Goal: Information Seeking & Learning: Learn about a topic

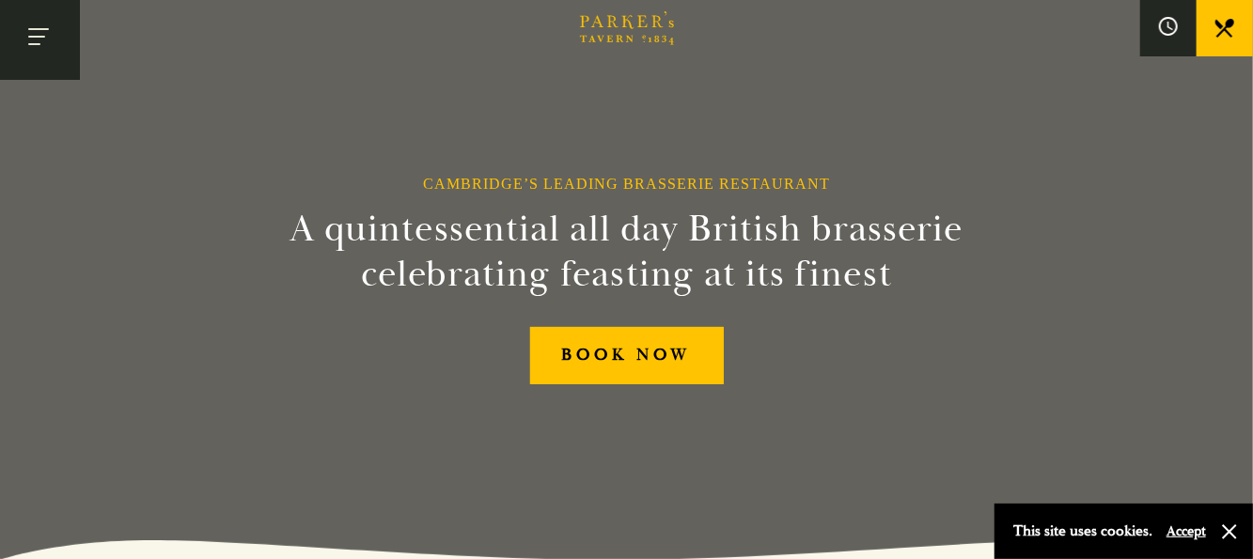
click at [38, 39] on button "Toggle navigation" at bounding box center [40, 40] width 80 height 80
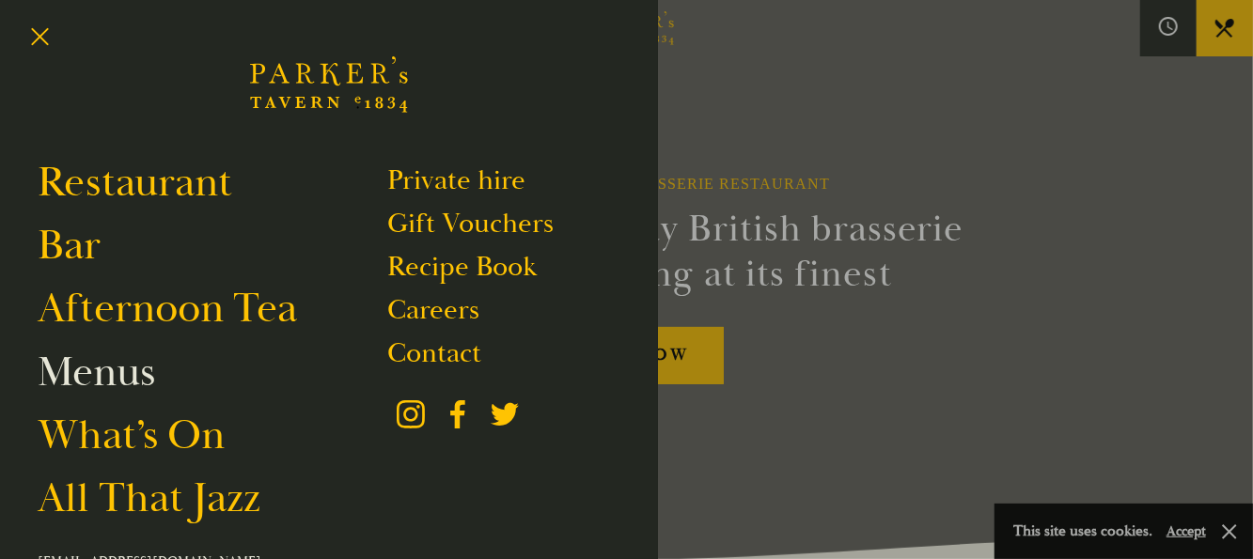
click at [137, 365] on link "Menus" at bounding box center [97, 372] width 118 height 53
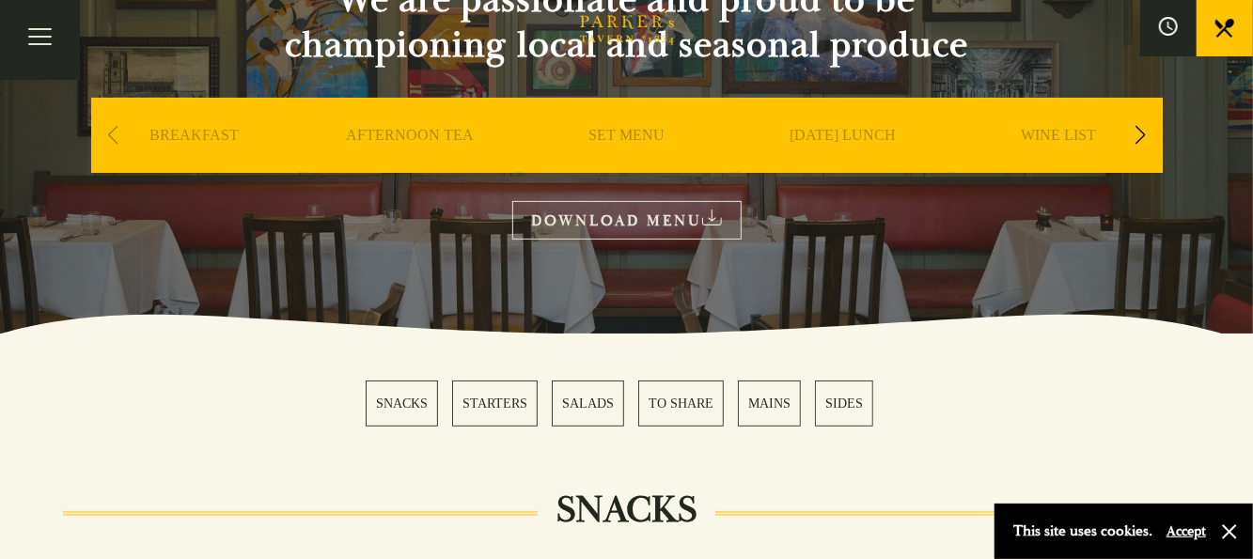
scroll to position [188, 0]
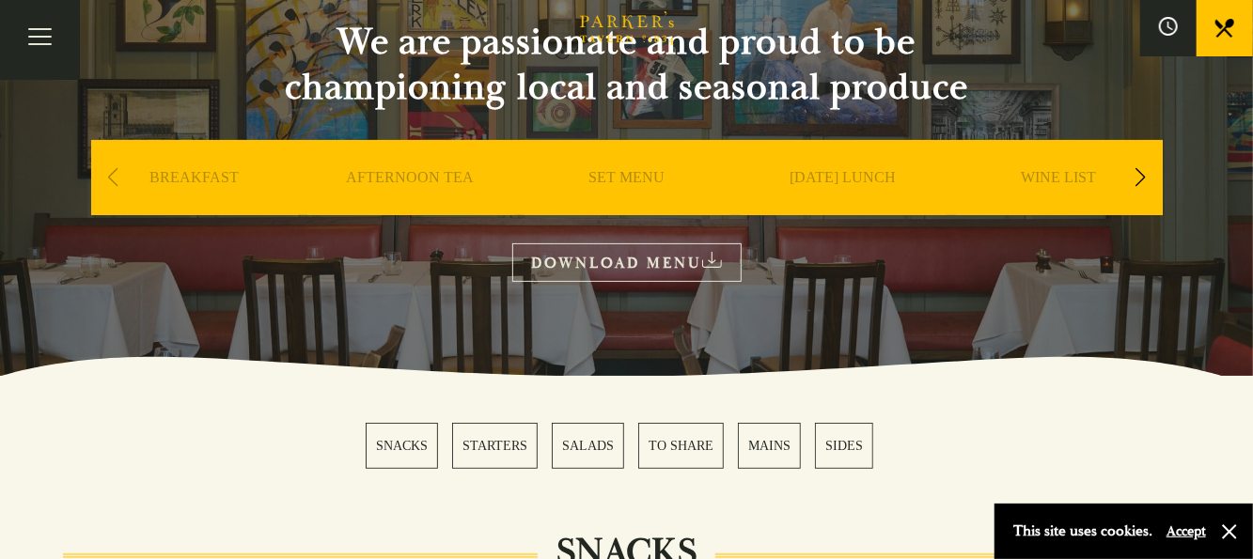
click at [614, 186] on link "SET MENU" at bounding box center [627, 205] width 76 height 75
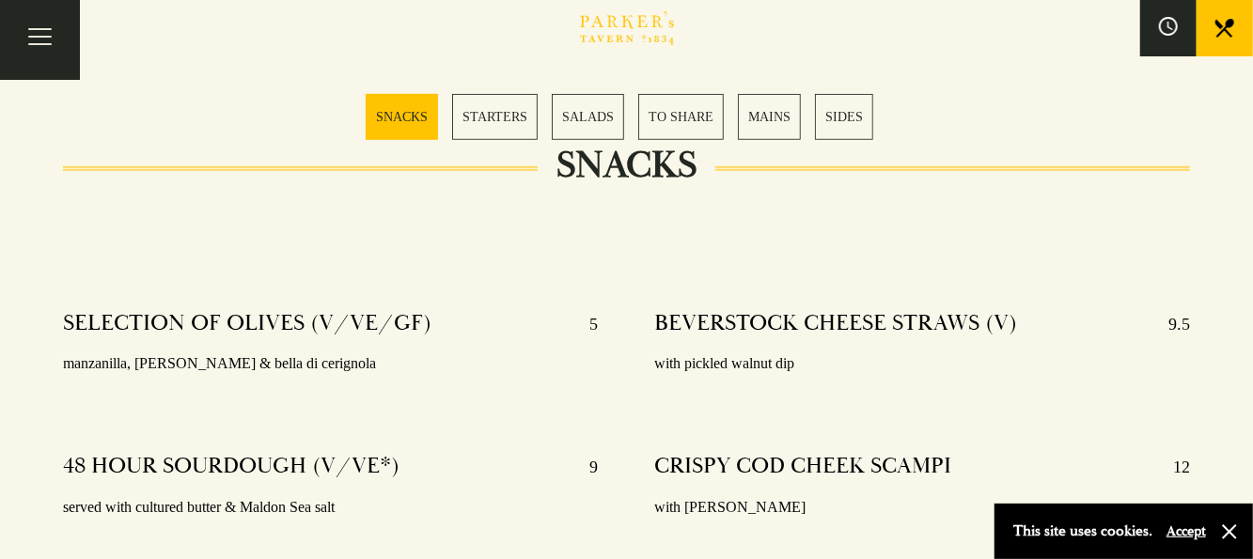
scroll to position [97, 0]
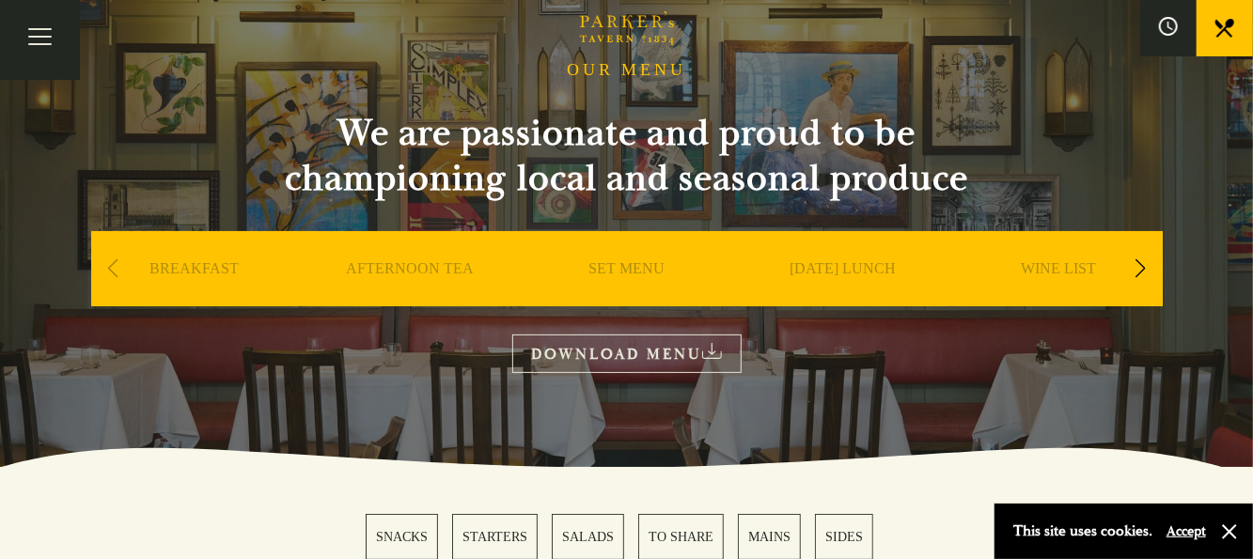
click at [617, 271] on link "SET MENU" at bounding box center [627, 297] width 76 height 75
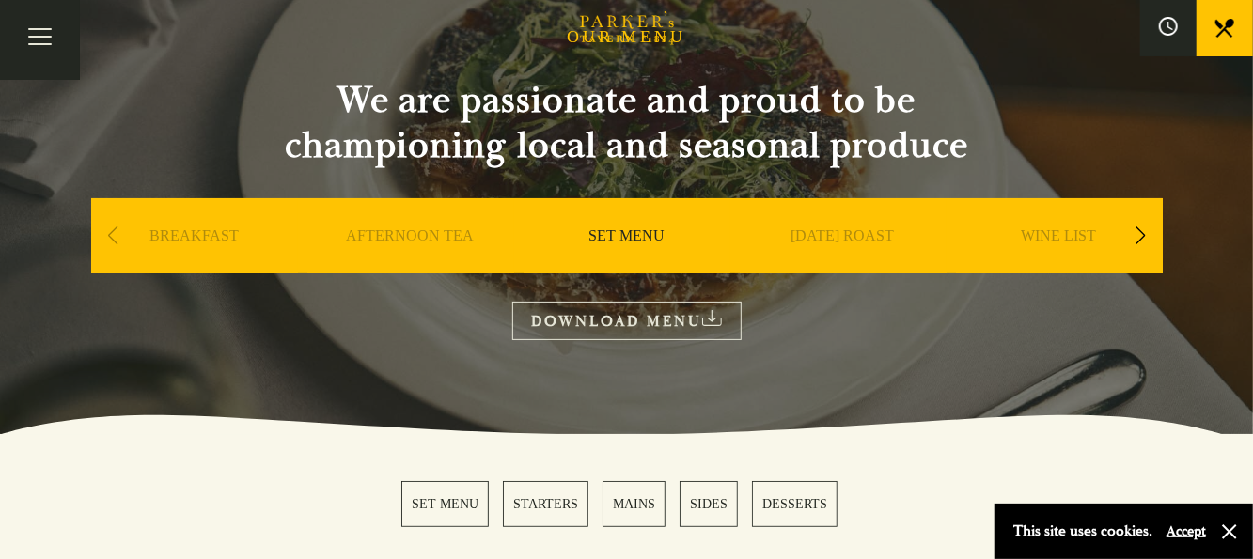
scroll to position [250, 0]
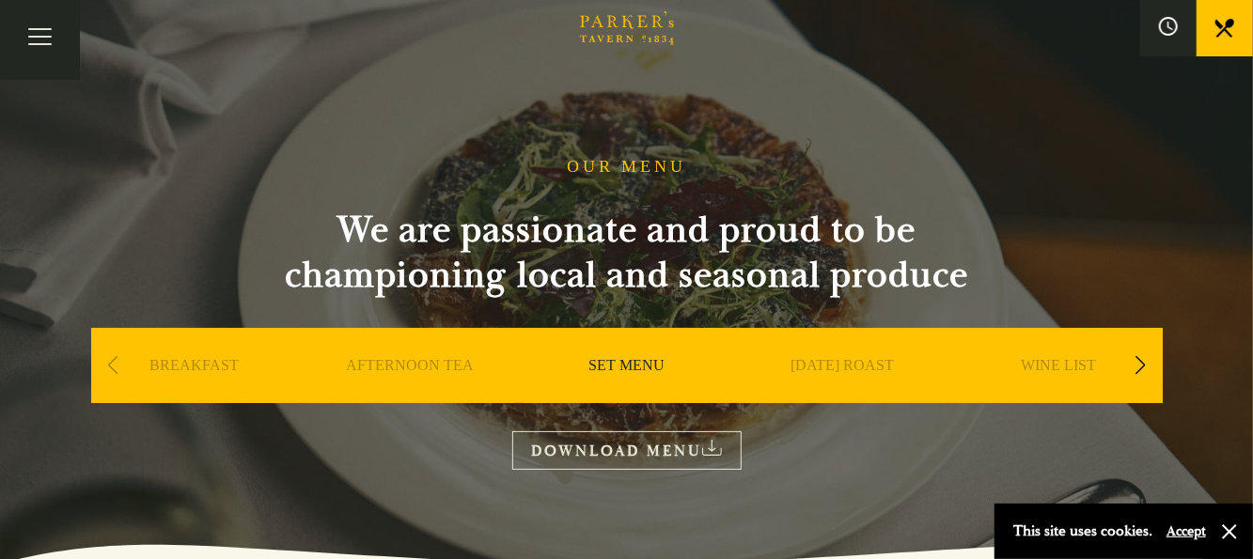
click at [1141, 366] on div "Next slide" at bounding box center [1140, 365] width 25 height 41
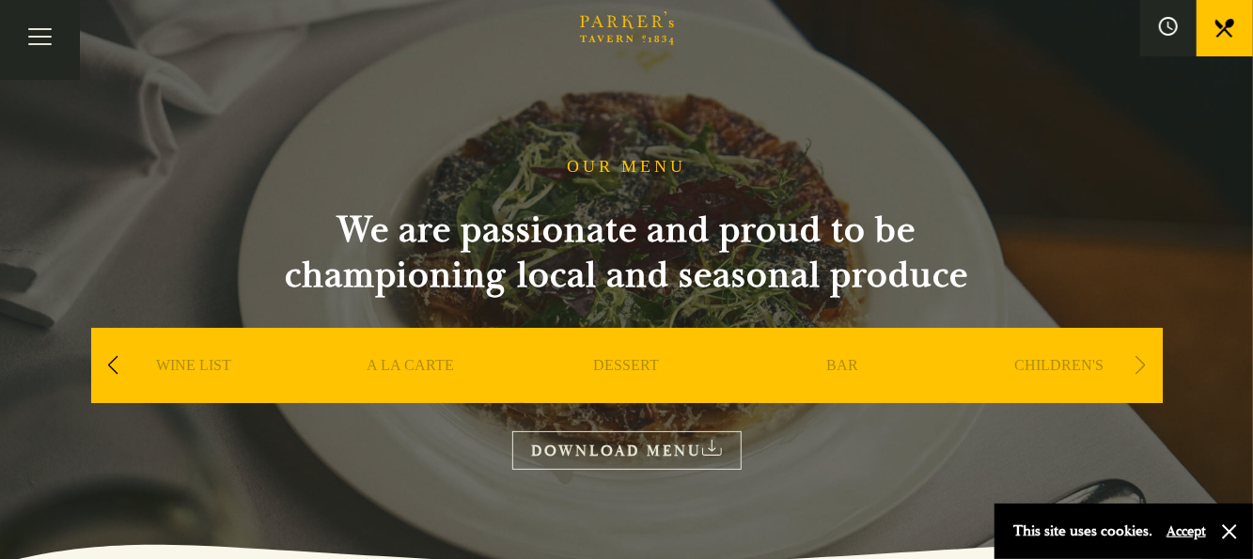
click at [1141, 366] on div "Next slide" at bounding box center [1140, 365] width 25 height 41
click at [38, 34] on button "Toggle navigation" at bounding box center [40, 40] width 80 height 80
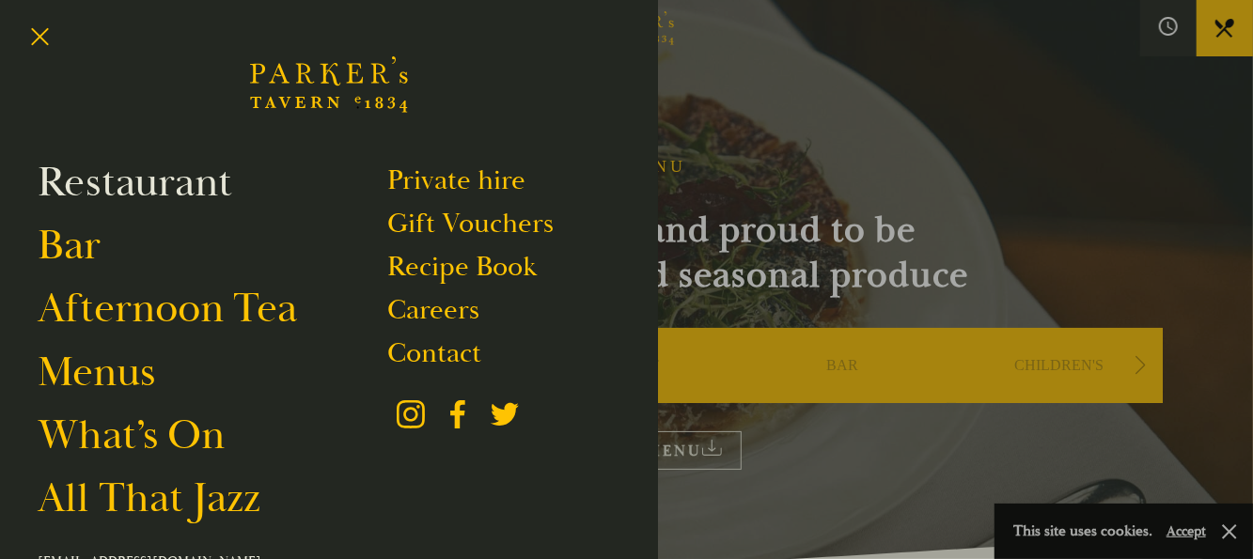
click at [75, 196] on link "Restaurant" at bounding box center [135, 182] width 195 height 53
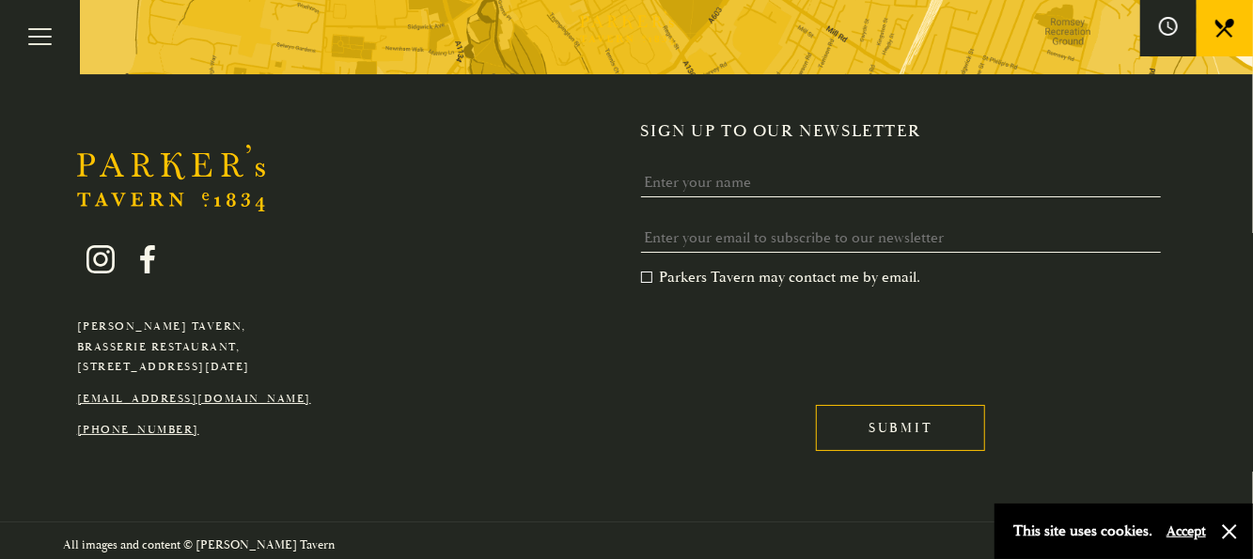
scroll to position [3596, 0]
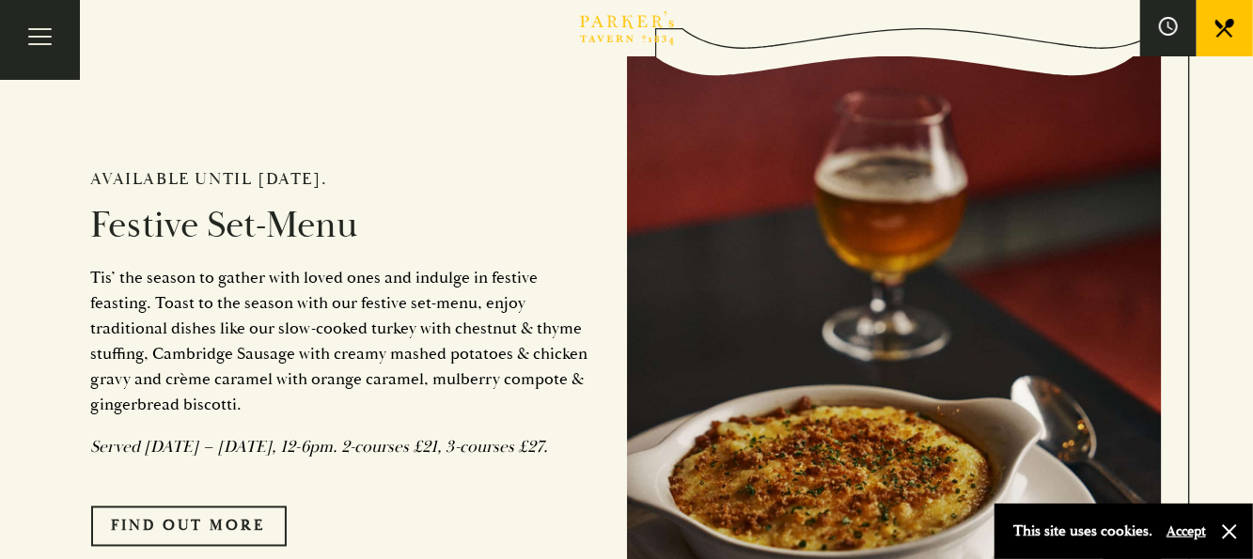
scroll to position [1409, 0]
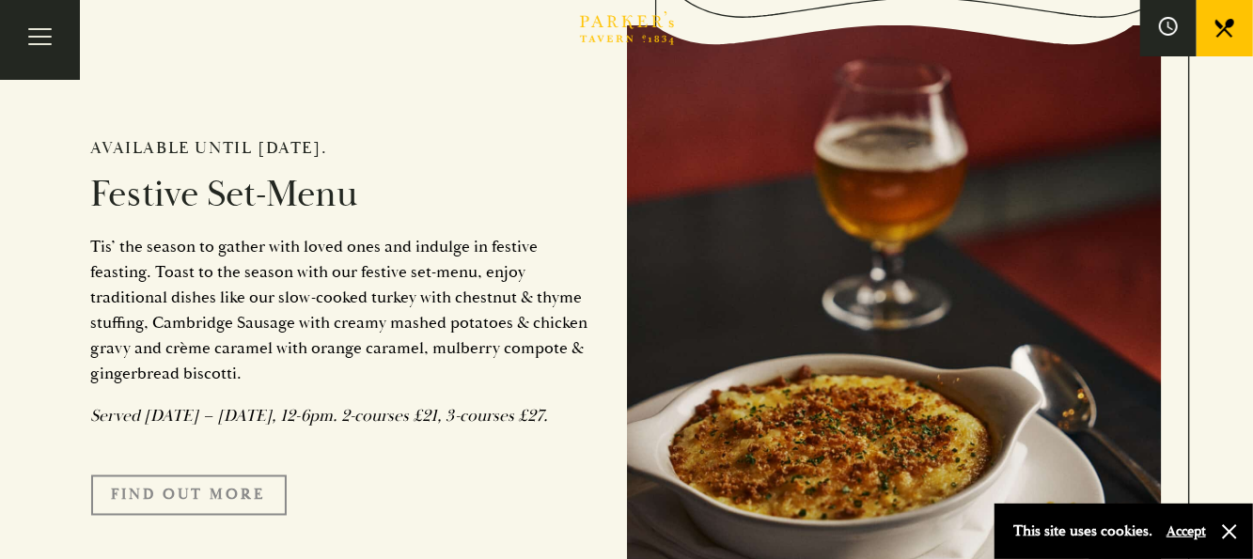
click at [202, 506] on link "FIND OUT MORE" at bounding box center [189, 495] width 196 height 39
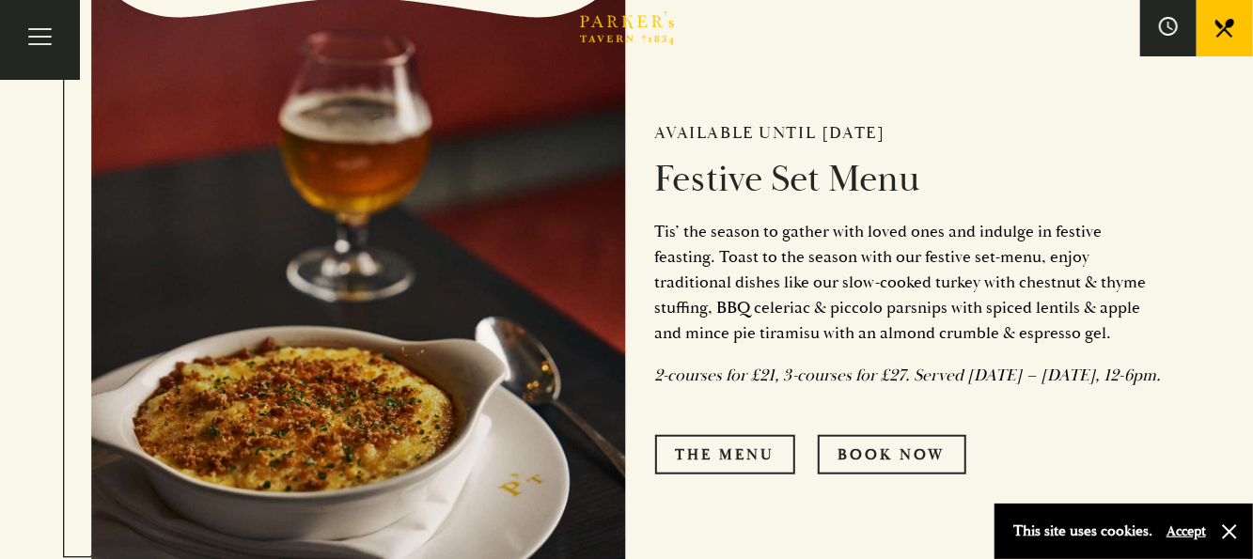
scroll to position [657, 0]
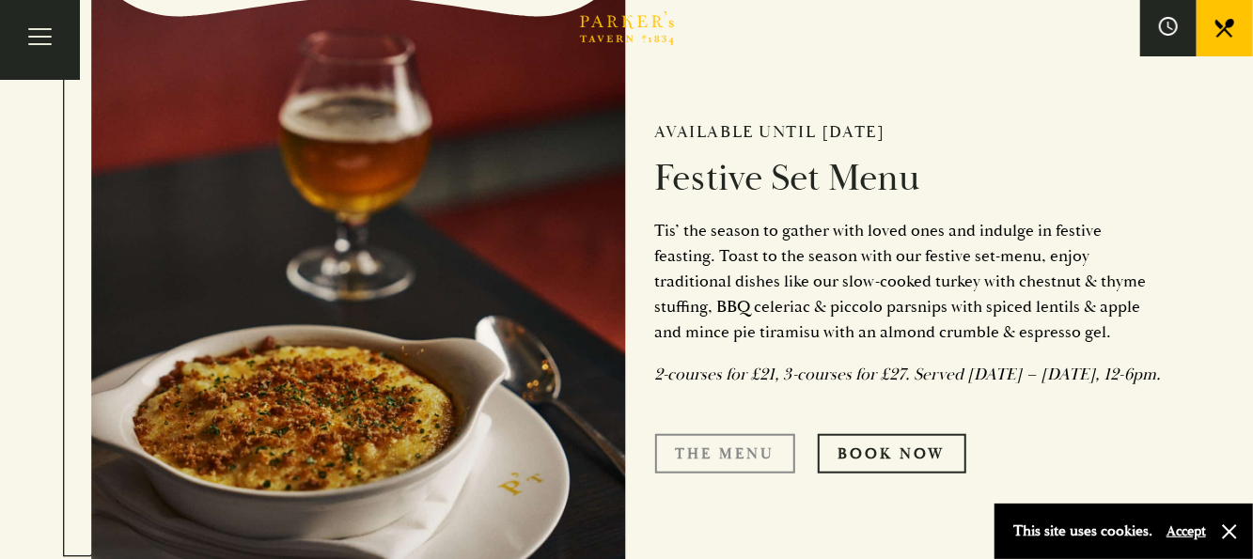
click at [732, 471] on link "The Menu" at bounding box center [725, 453] width 140 height 39
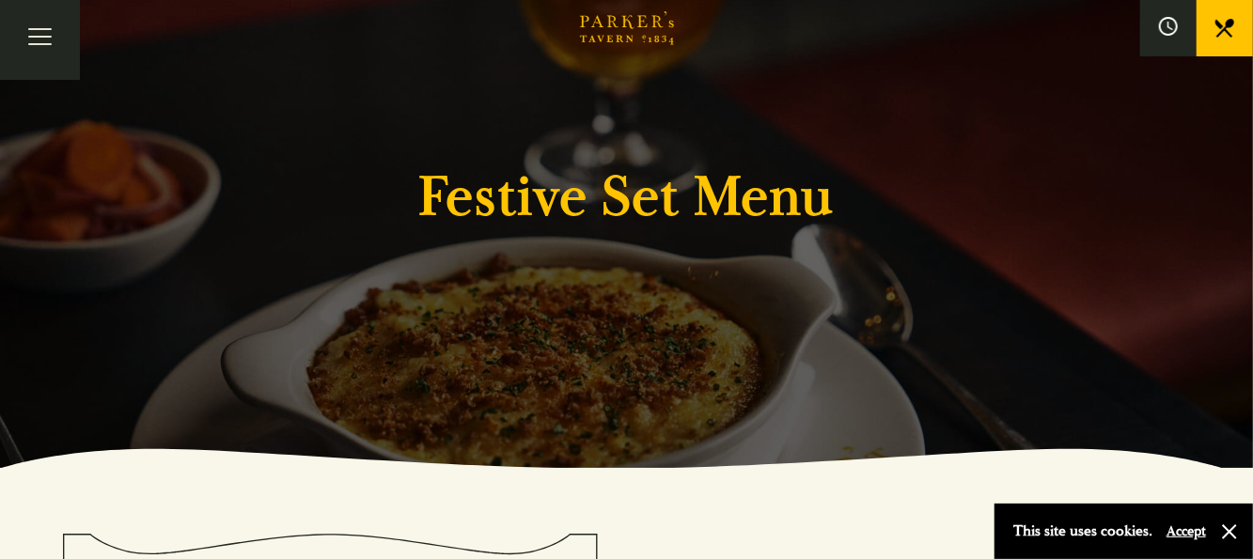
scroll to position [0, 0]
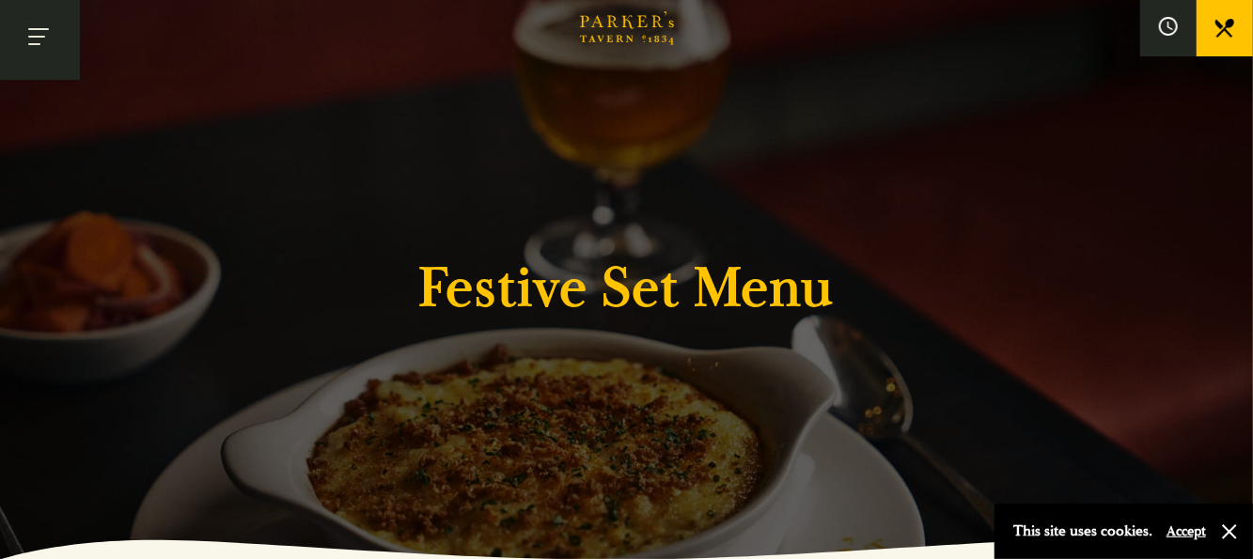
click at [35, 27] on button "Toggle navigation" at bounding box center [40, 40] width 80 height 80
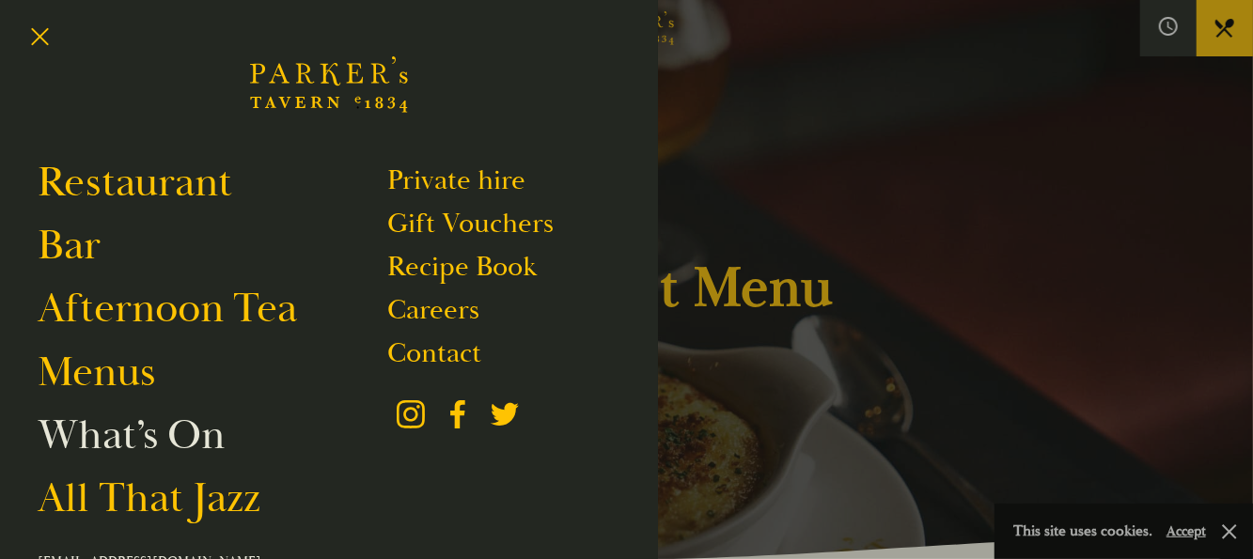
click at [147, 442] on link "What’s On" at bounding box center [131, 435] width 187 height 53
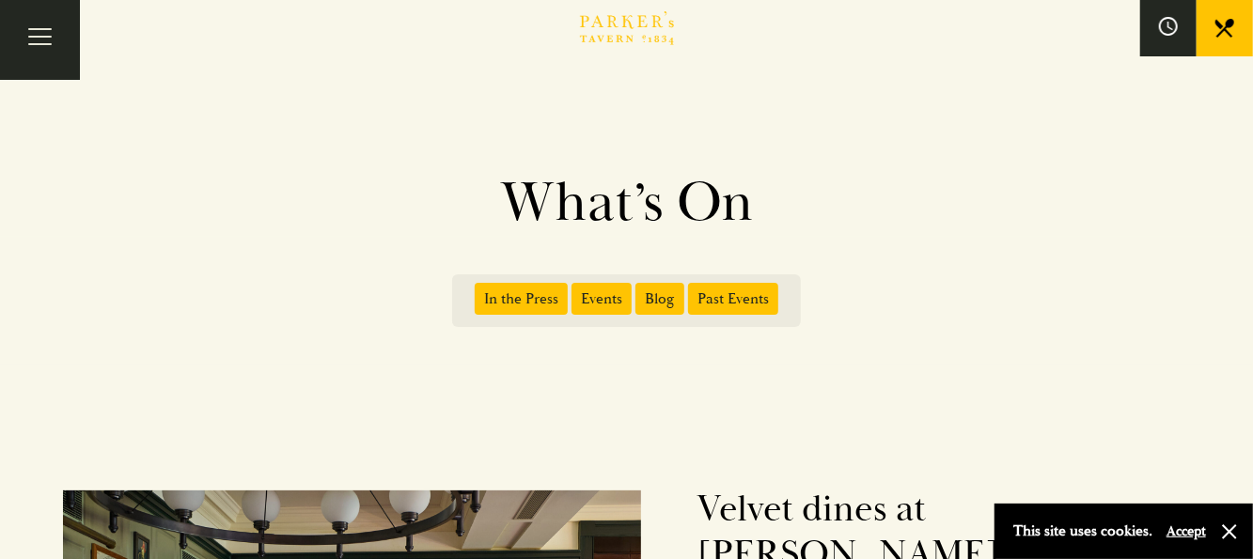
click at [597, 295] on span "Events" at bounding box center [602, 299] width 60 height 32
click at [575, 292] on input "Events" at bounding box center [575, 292] width 0 height 0
